Goal: Find specific page/section: Find specific page/section

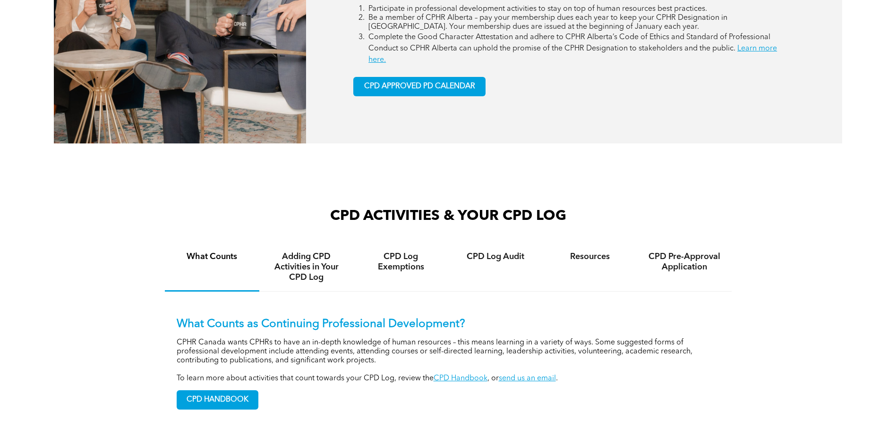
scroll to position [472, 0]
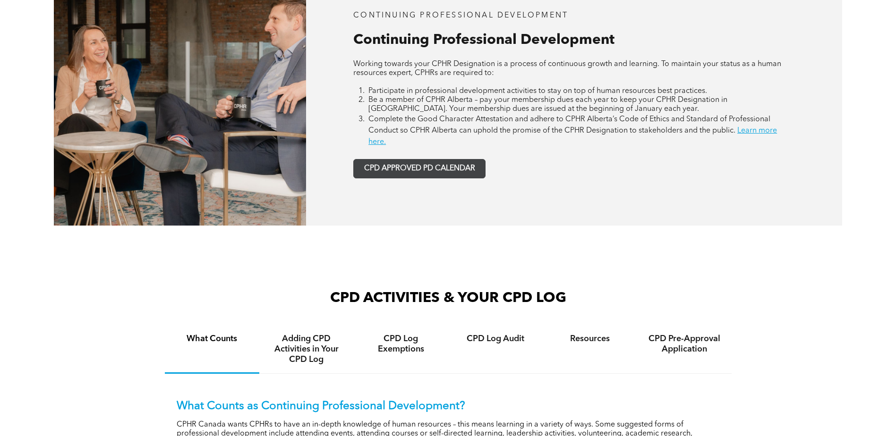
click at [415, 171] on span "CPD APPROVED PD CALENDAR" at bounding box center [419, 168] width 111 height 9
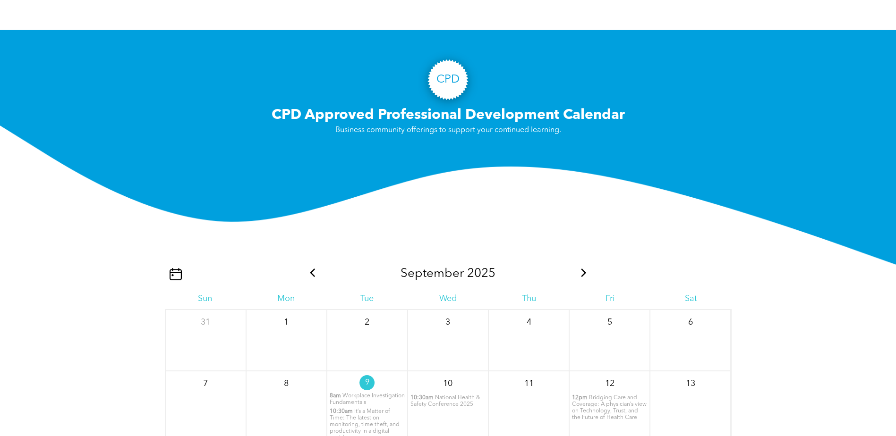
scroll to position [1004, 0]
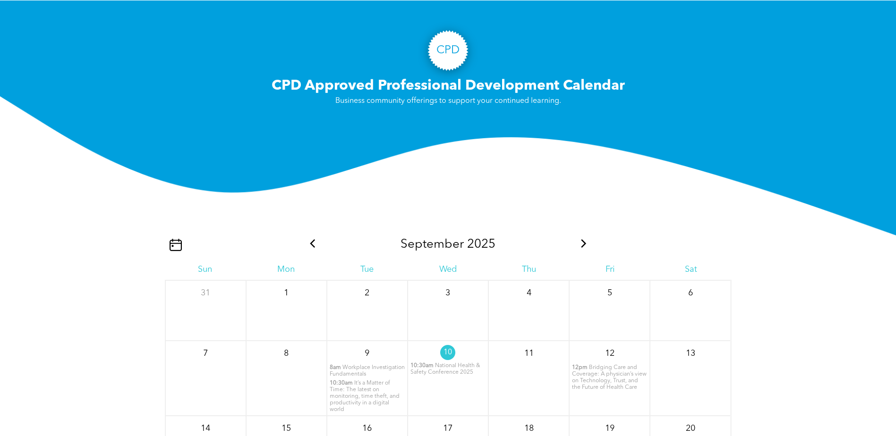
click at [583, 244] on icon at bounding box center [583, 243] width 12 height 8
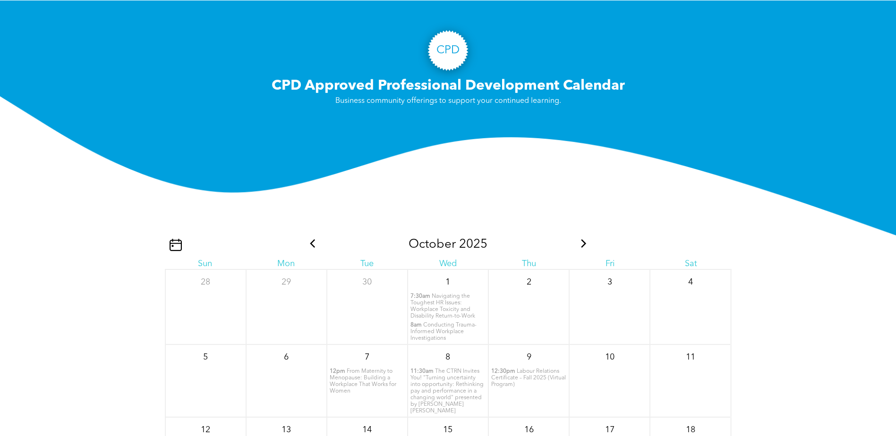
drag, startPoint x: 583, startPoint y: 244, endPoint x: 578, endPoint y: 245, distance: 4.8
click at [578, 245] on icon at bounding box center [583, 243] width 12 height 8
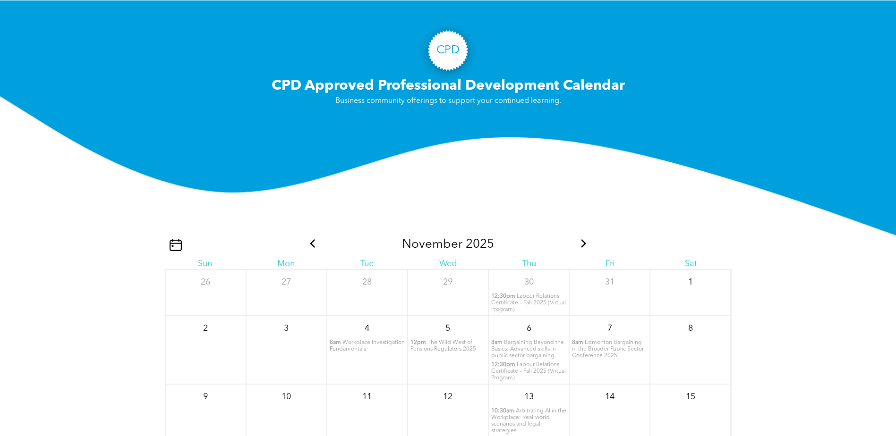
click at [578, 245] on icon at bounding box center [583, 243] width 12 height 8
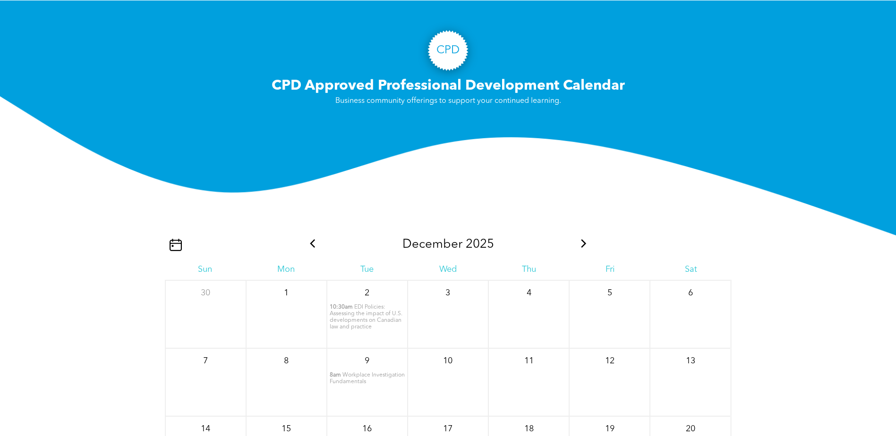
click at [578, 245] on icon at bounding box center [583, 243] width 12 height 8
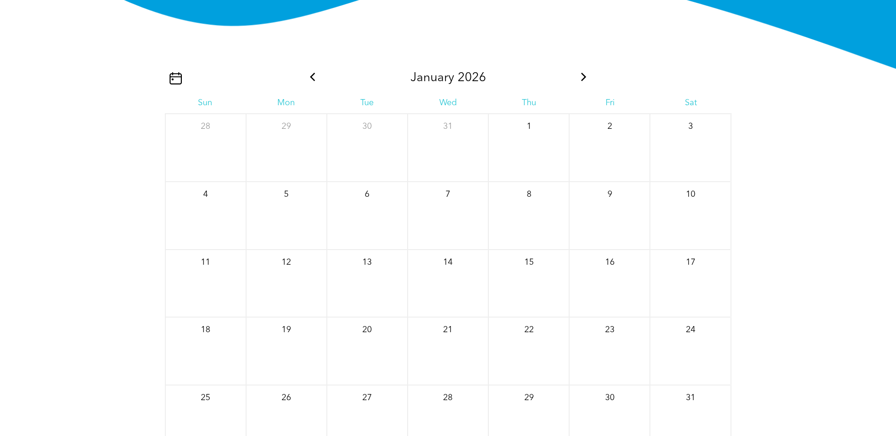
scroll to position [1098, 0]
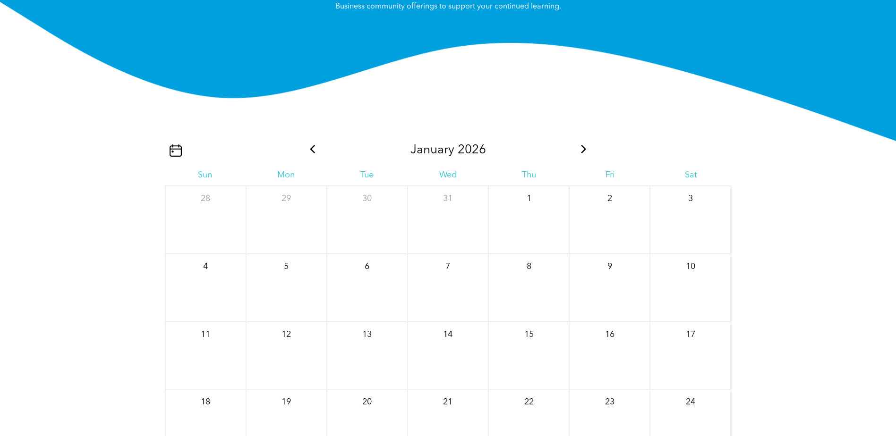
click at [584, 145] on span at bounding box center [583, 150] width 12 height 15
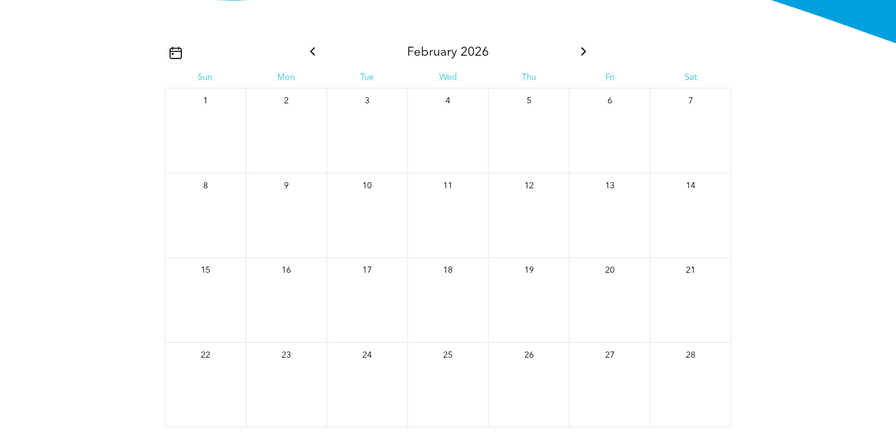
scroll to position [1193, 0]
click at [584, 54] on icon at bounding box center [583, 55] width 12 height 8
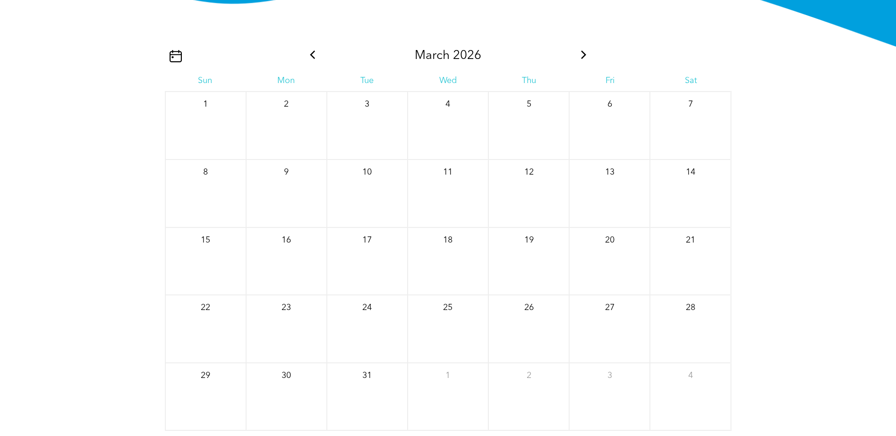
click at [584, 54] on icon at bounding box center [583, 55] width 12 height 8
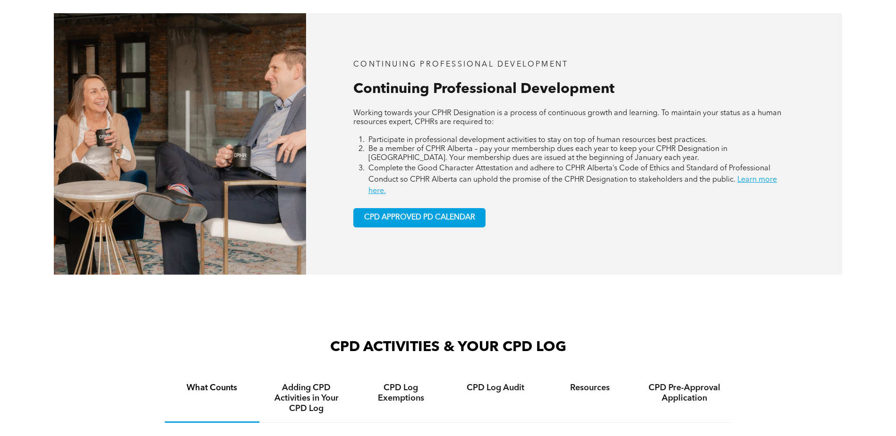
scroll to position [343, 0]
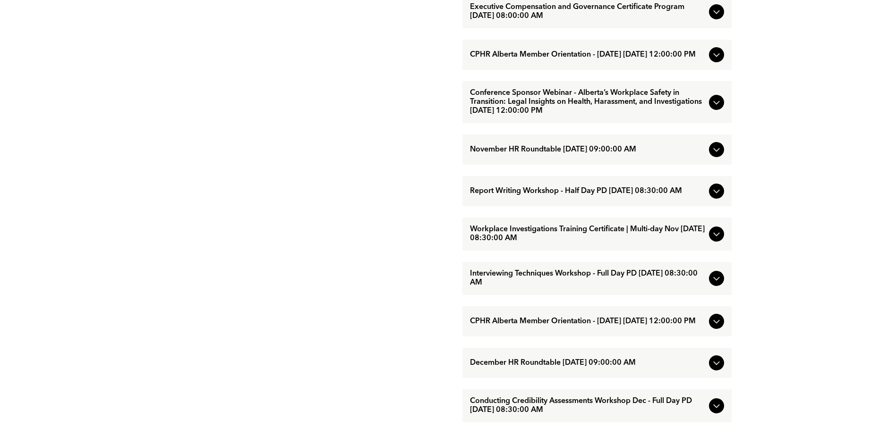
scroll to position [704, 0]
